Goal: Book appointment/travel/reservation

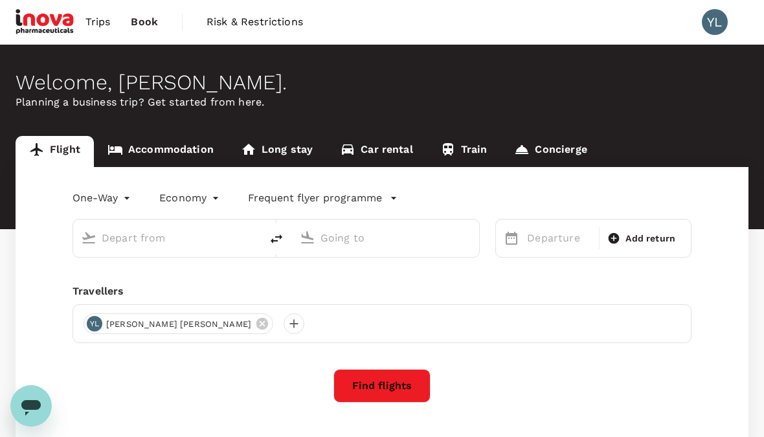
click at [176, 150] on link "Accommodation" at bounding box center [160, 151] width 133 height 31
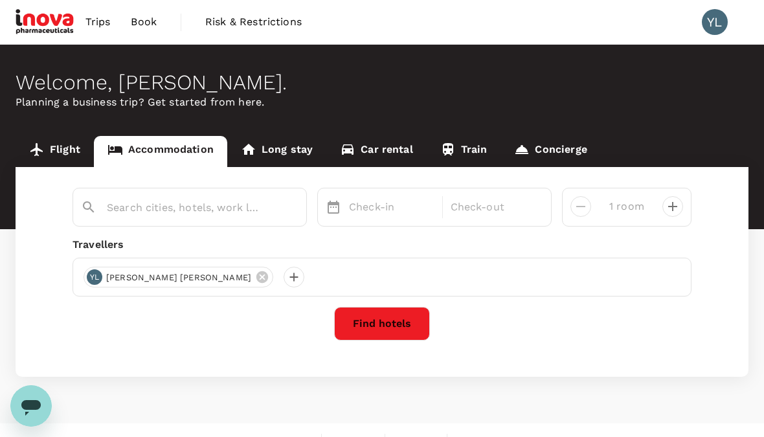
click at [249, 211] on input "text" at bounding box center [184, 207] width 155 height 20
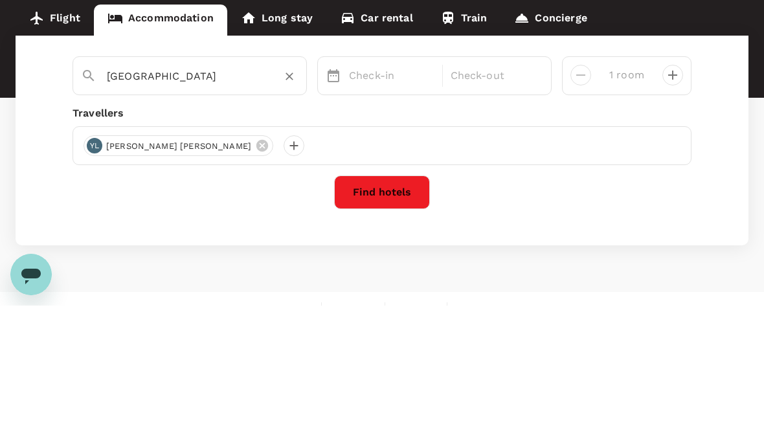
type input "[GEOGRAPHIC_DATA]"
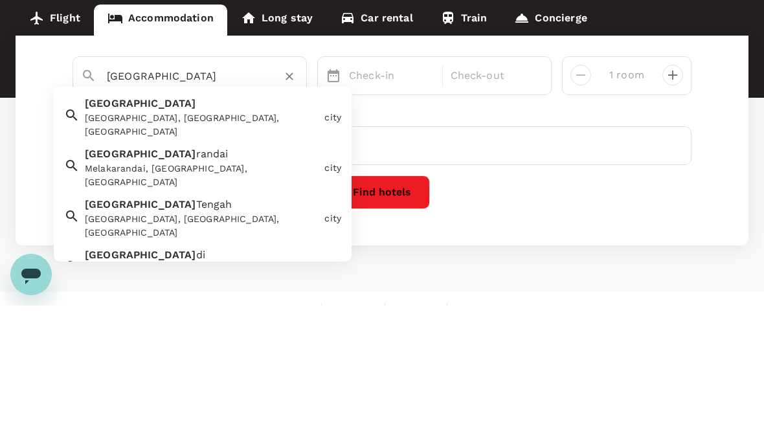
click at [182, 243] on div "[GEOGRAPHIC_DATA], [GEOGRAPHIC_DATA], [GEOGRAPHIC_DATA]" at bounding box center [202, 256] width 234 height 27
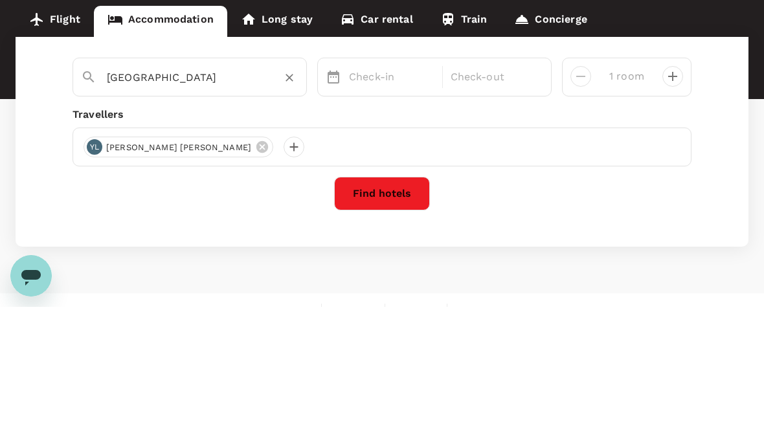
scroll to position [20, 0]
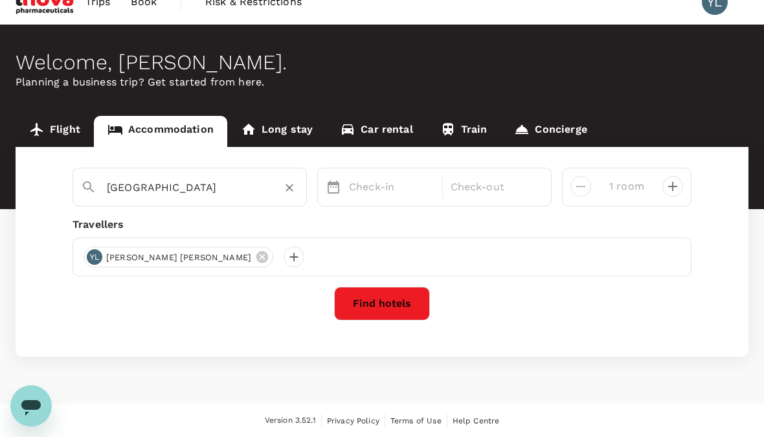
click at [377, 305] on button "Find hotels" at bounding box center [382, 304] width 96 height 34
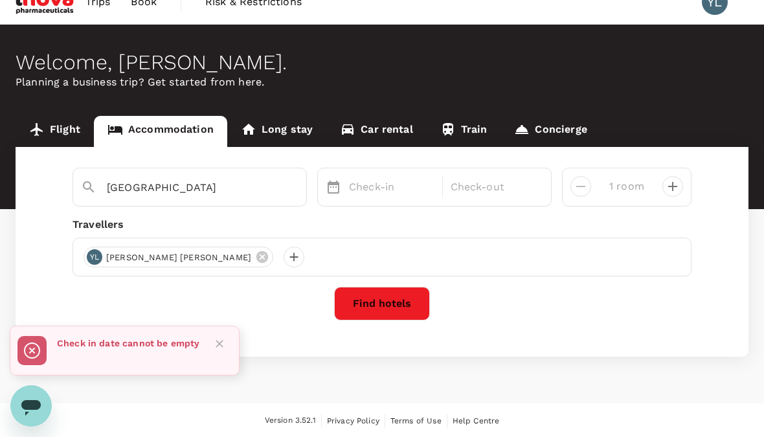
click at [388, 189] on p "Check-in" at bounding box center [391, 187] width 85 height 16
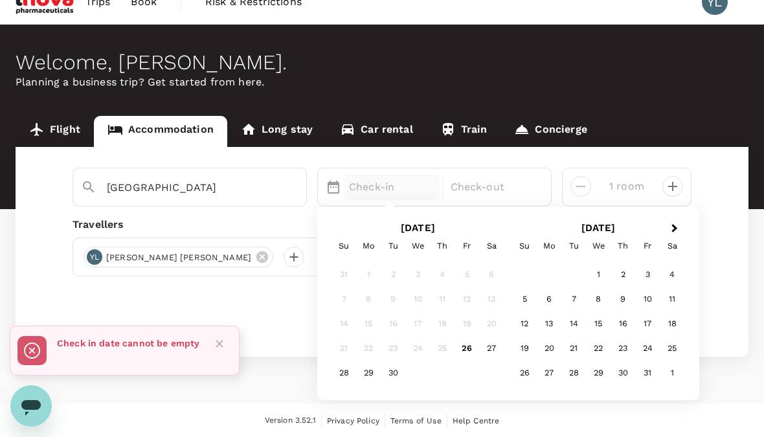
click at [599, 317] on div "15" at bounding box center [598, 324] width 25 height 25
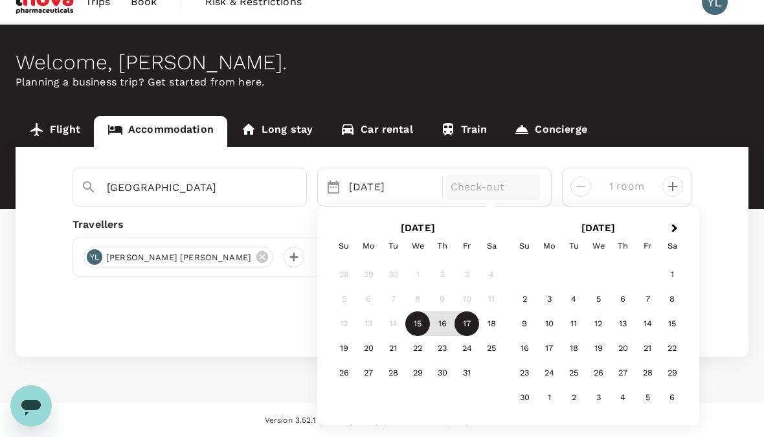
click at [468, 322] on div "17" at bounding box center [466, 324] width 25 height 25
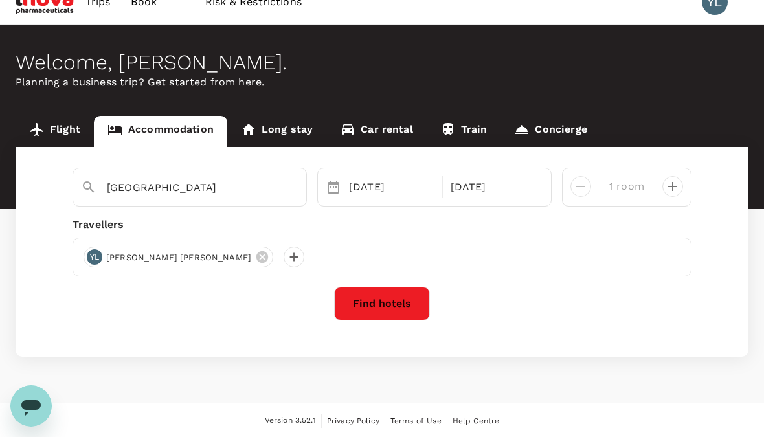
click at [672, 190] on icon "decrease" at bounding box center [672, 186] width 9 height 9
click at [578, 188] on icon "decrease" at bounding box center [581, 187] width 16 height 16
type input "1 room"
click at [383, 303] on button "Find hotels" at bounding box center [382, 304] width 96 height 34
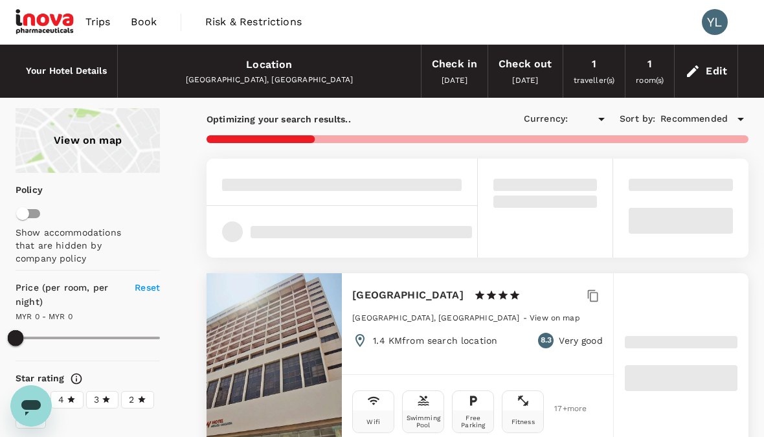
type input "417.5"
type input "MYR"
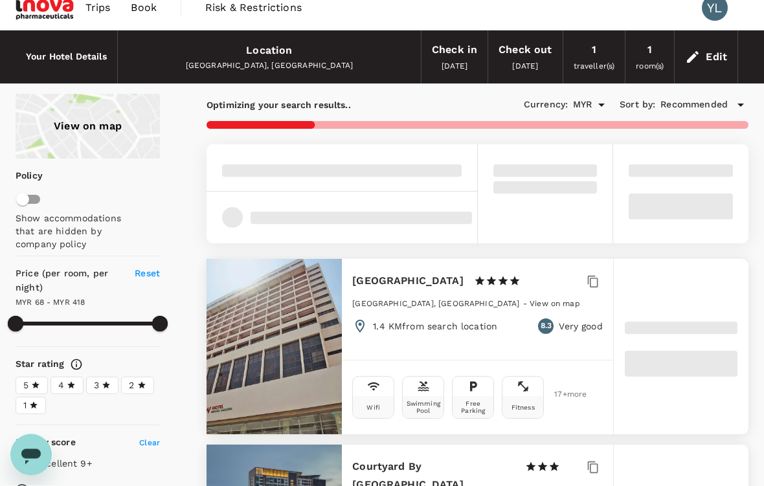
type input "417.5"
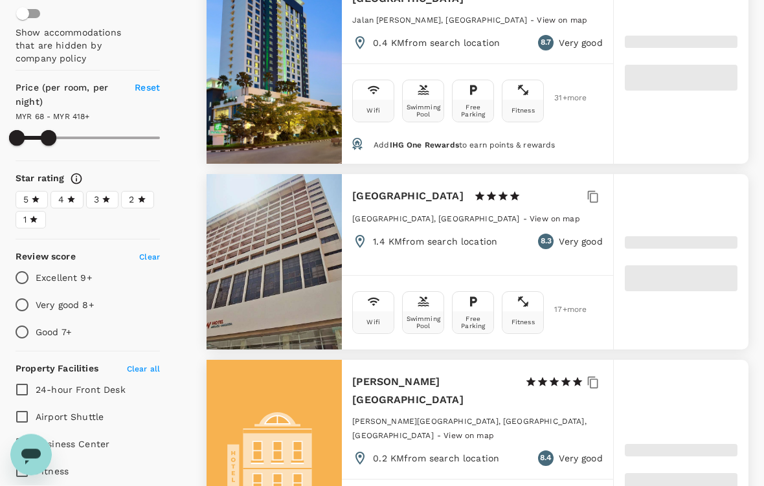
type input "55.61"
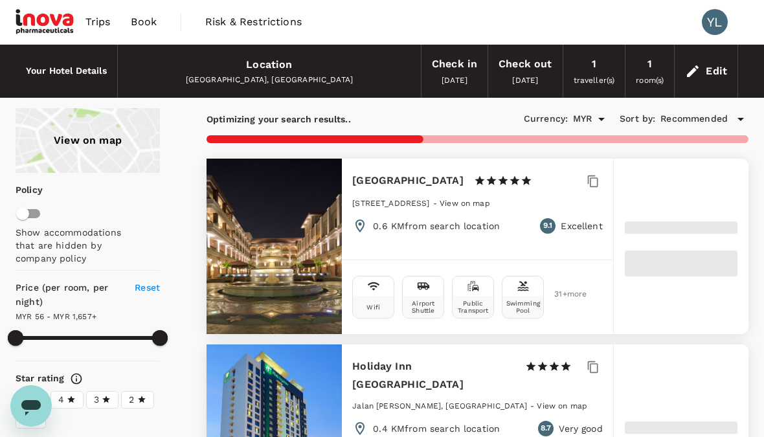
click at [439, 31] on div "Trips Book Risk & Restrictions YL" at bounding box center [382, 22] width 733 height 44
click at [441, 22] on div "Trips Book Risk & Restrictions YL" at bounding box center [382, 22] width 733 height 44
type input "1655.98"
type input "43.98"
click at [436, 26] on div "Trips Book Risk & Restrictions YL" at bounding box center [382, 22] width 733 height 44
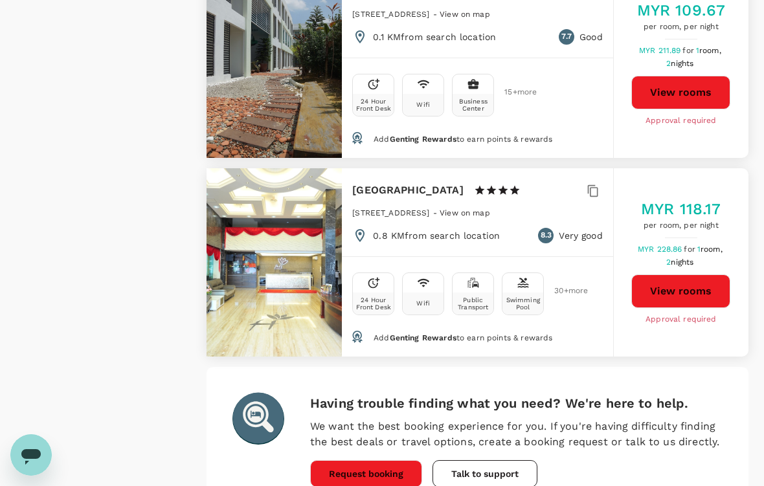
scroll to position [3796, 0]
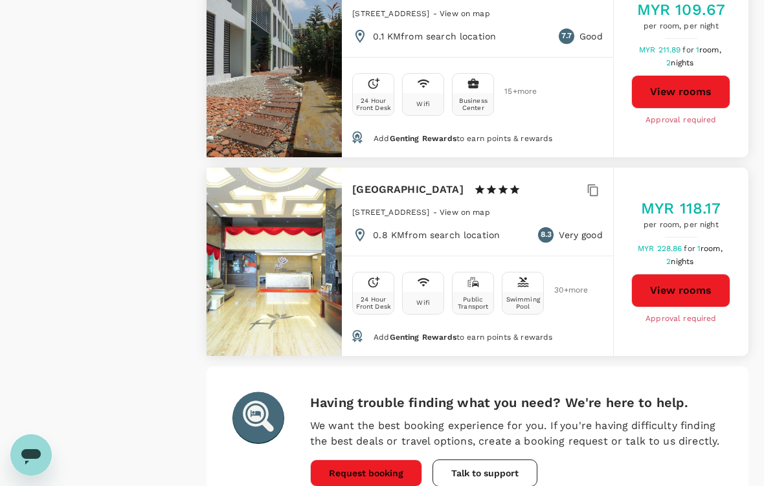
click at [254, 392] on circle at bounding box center [257, 417] width 51 height 51
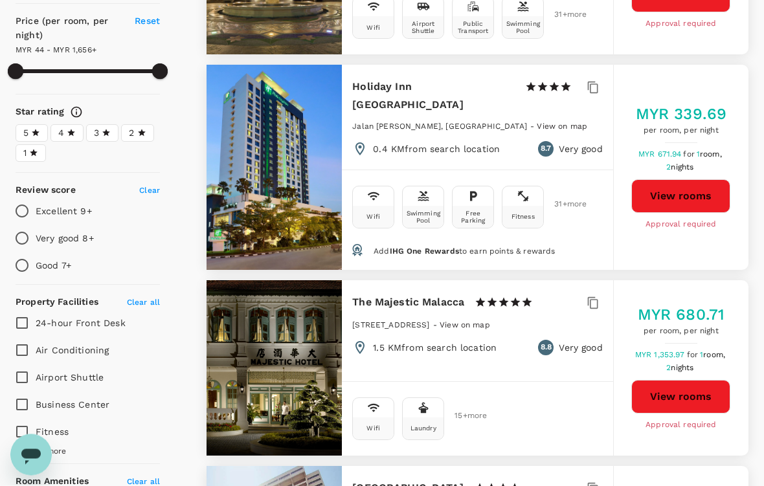
scroll to position [0, 0]
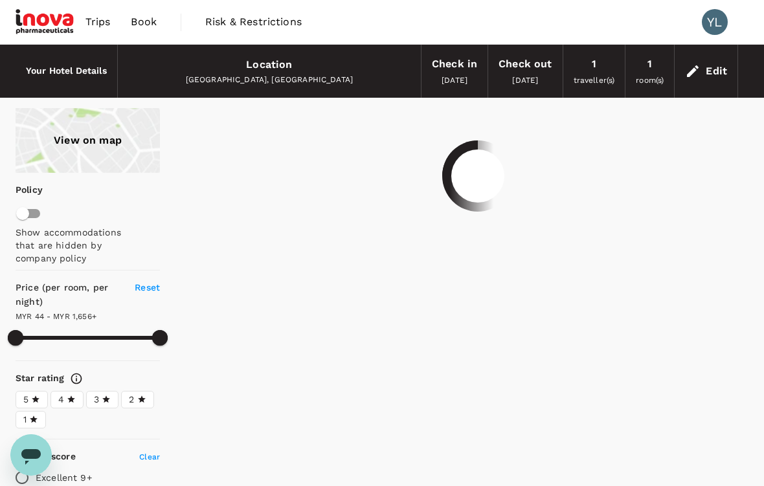
click at [560, 19] on div "Trips Book Risk & Restrictions YL" at bounding box center [382, 22] width 733 height 44
click at [574, 18] on div "Trips Book Risk & Restrictions YL" at bounding box center [382, 22] width 733 height 44
click at [574, 17] on div "Trips Book Risk & Restrictions YL" at bounding box center [382, 22] width 733 height 44
click at [577, 19] on div "Trips Book Risk & Restrictions YL" at bounding box center [382, 22] width 733 height 44
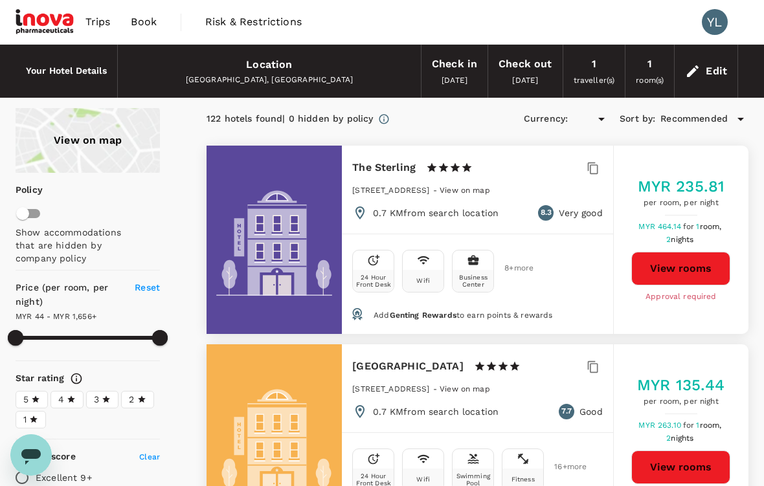
type input "1655.98"
type input "MYR"
type input "1655.98"
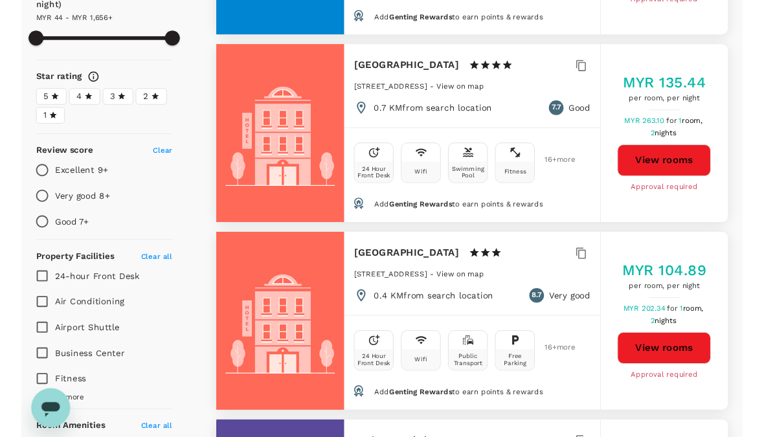
scroll to position [326, 0]
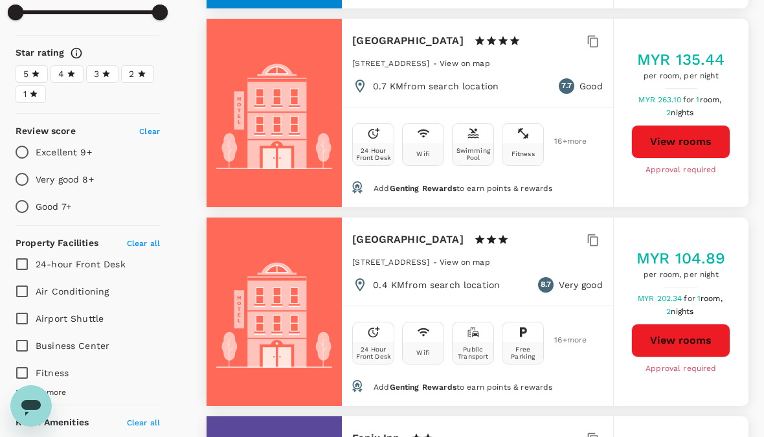
click at [692, 340] on button "View rooms" at bounding box center [680, 341] width 99 height 34
